Goal: Transaction & Acquisition: Purchase product/service

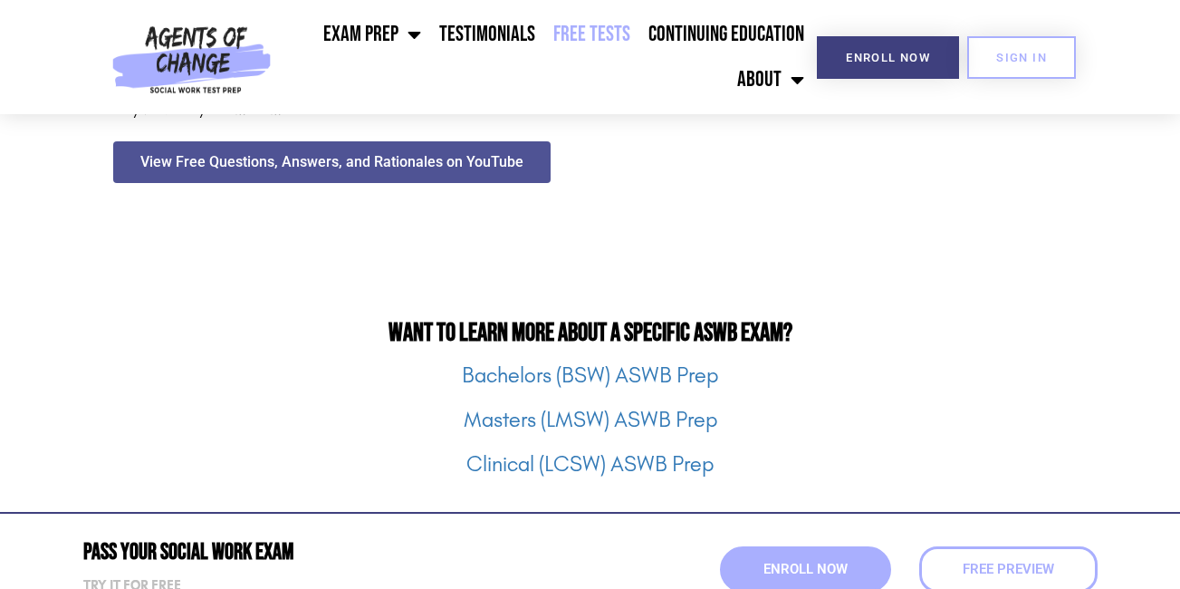
scroll to position [2265, 0]
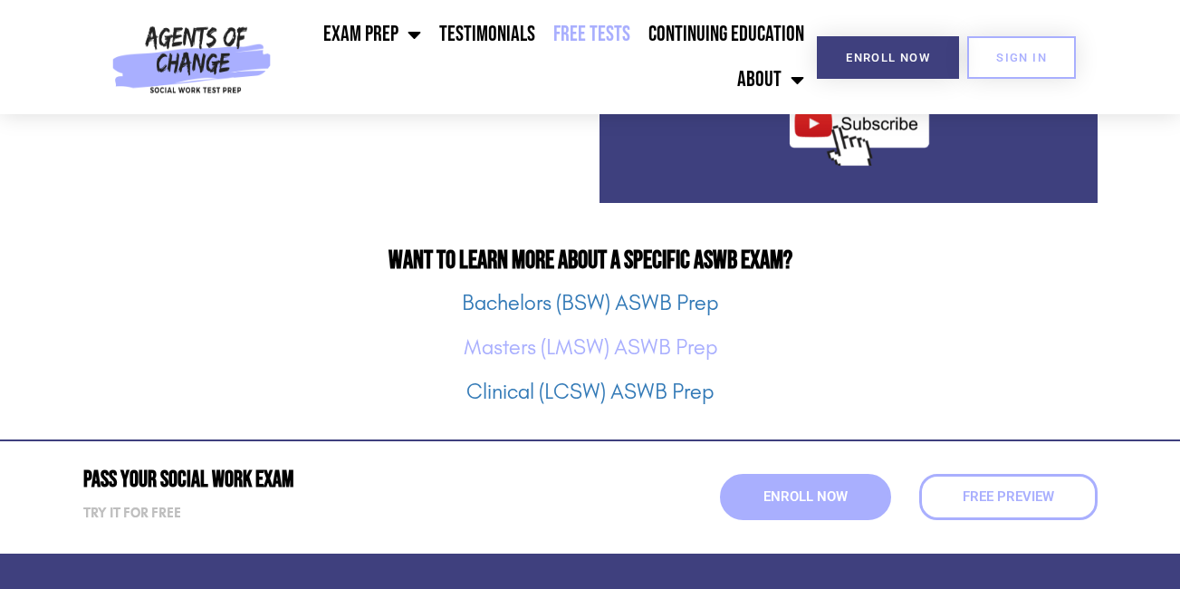
click at [517, 349] on link "Masters (LMSW) ASWB Prep" at bounding box center [591, 346] width 254 height 25
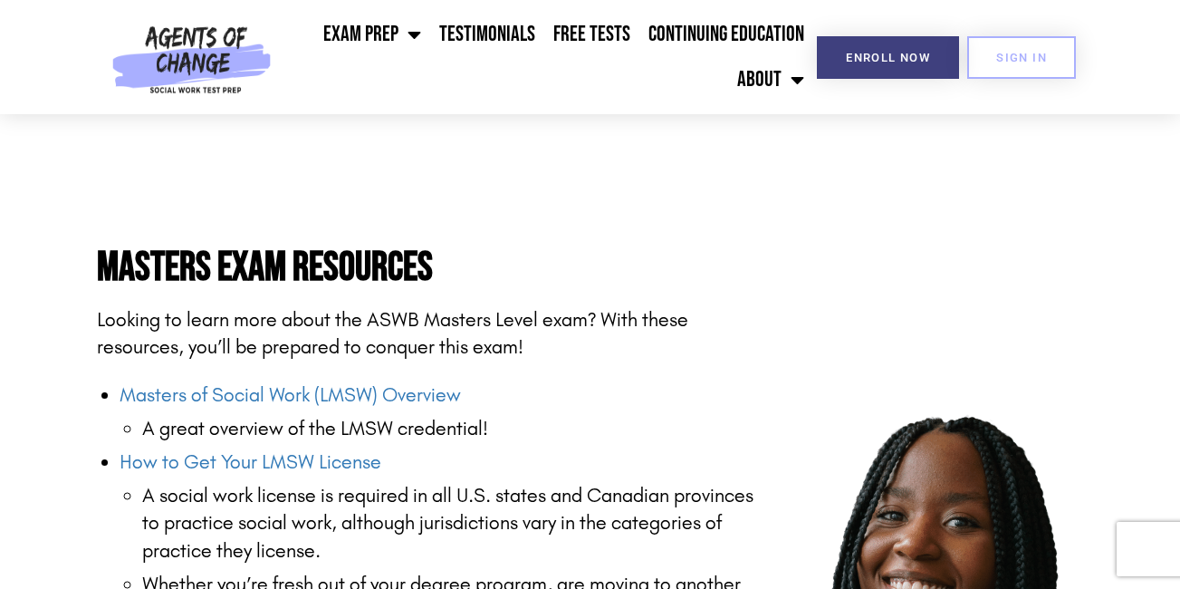
scroll to position [2355, 0]
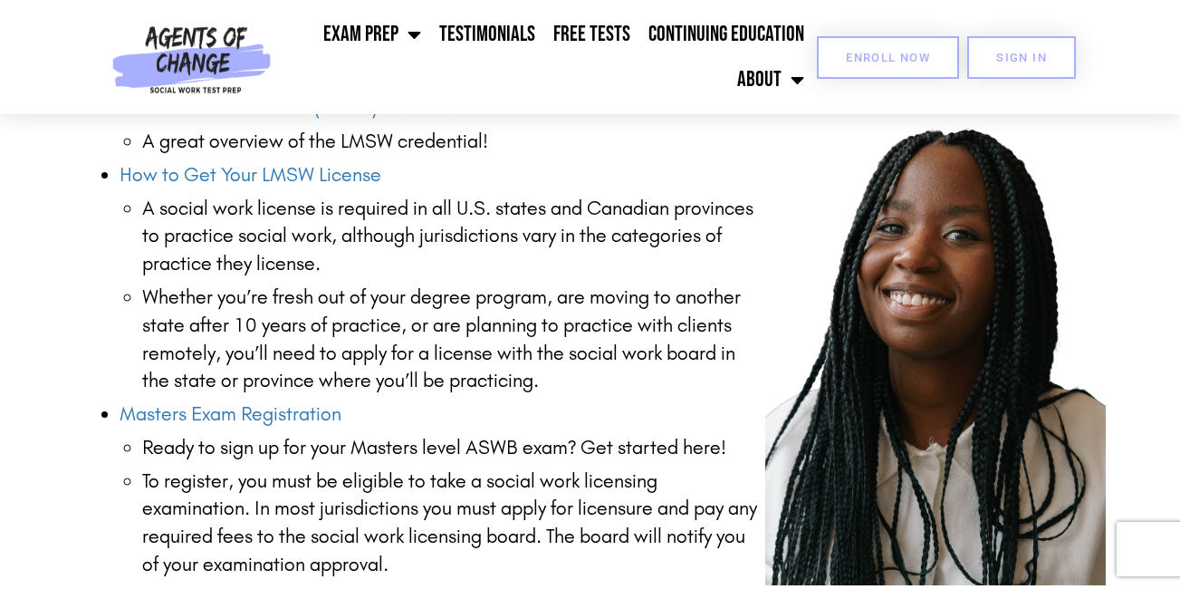
click at [876, 60] on span "Enroll Now" at bounding box center [888, 58] width 84 height 12
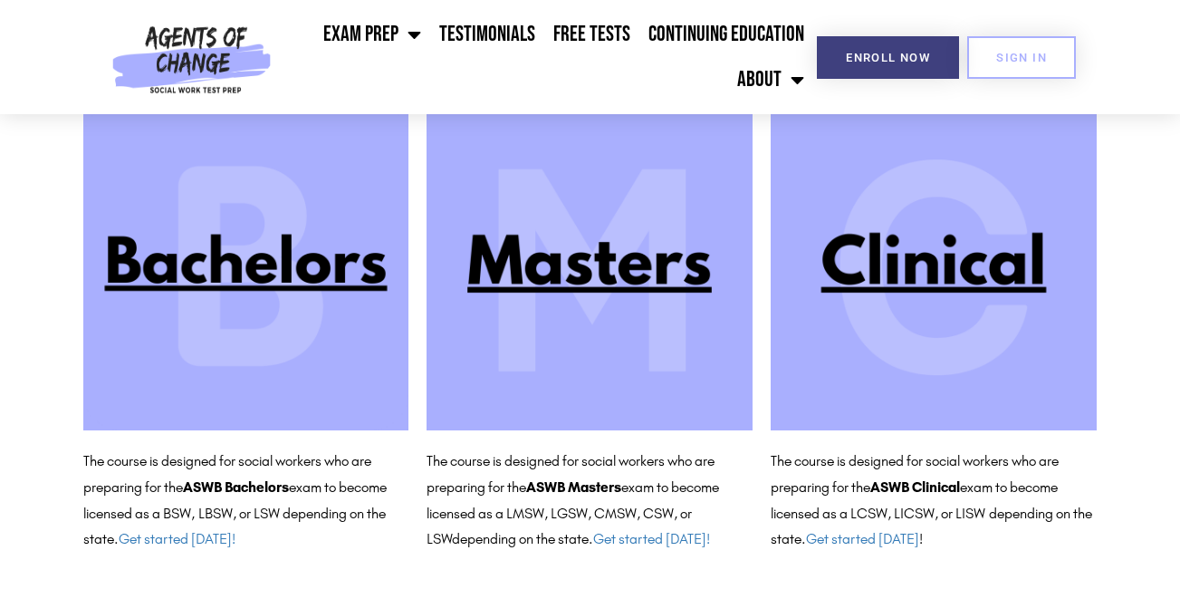
scroll to position [210, 0]
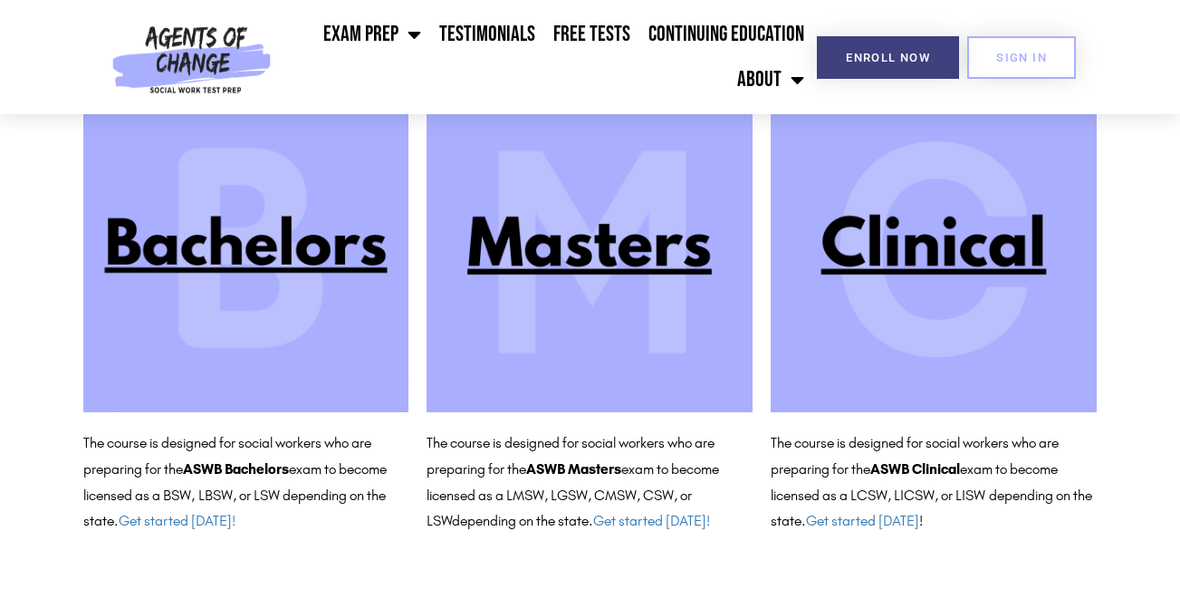
click at [606, 266] on img at bounding box center [590, 249] width 326 height 326
